Goal: Browse casually: Explore the website without a specific task or goal

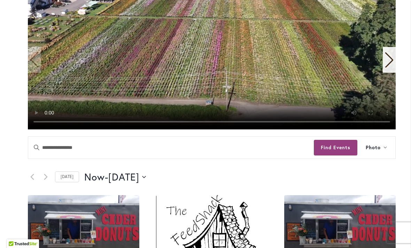
scroll to position [183, 0]
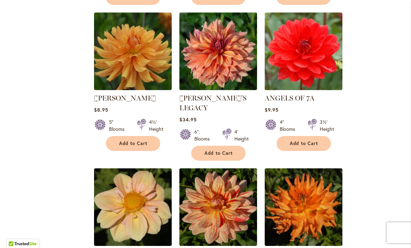
scroll to position [588, 0]
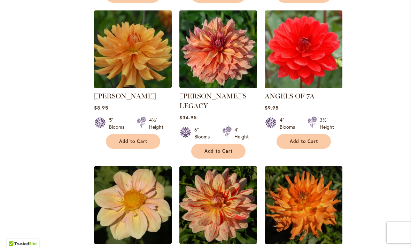
select select "**"
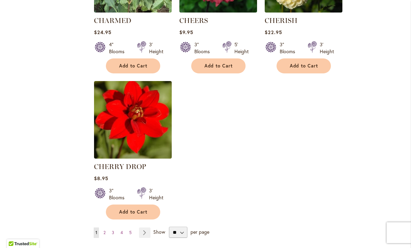
scroll to position [3181, 0]
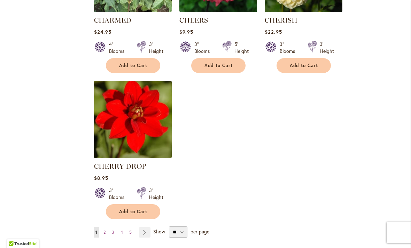
click at [146, 228] on link "Page Next" at bounding box center [144, 233] width 11 height 10
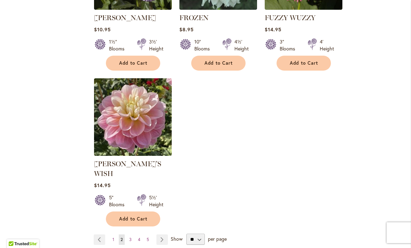
scroll to position [3259, 0]
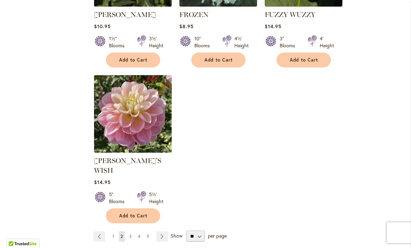
click at [163, 232] on link "Page Next" at bounding box center [161, 237] width 11 height 10
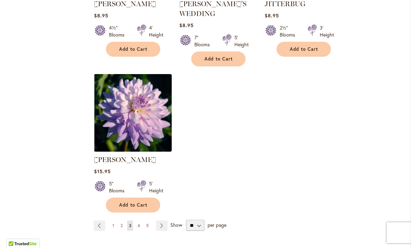
scroll to position [3275, 0]
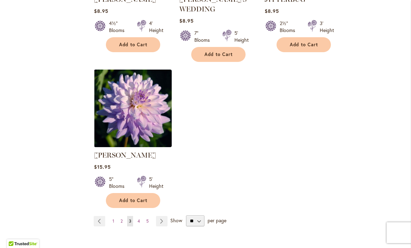
click at [159, 216] on link "Page Next" at bounding box center [161, 221] width 11 height 10
